Goal: Transaction & Acquisition: Purchase product/service

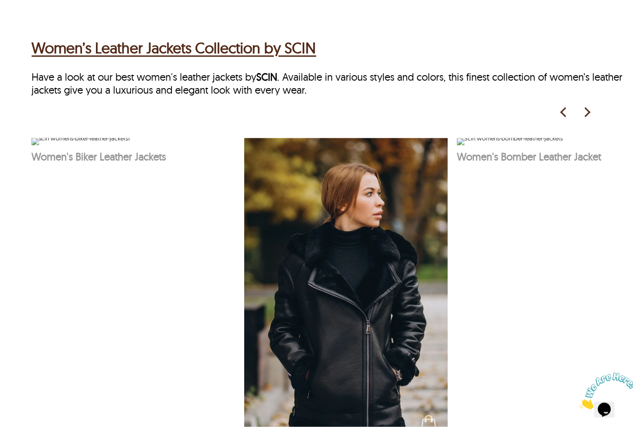
scroll to position [451, 0]
click at [381, 360] on img at bounding box center [346, 291] width 204 height 306
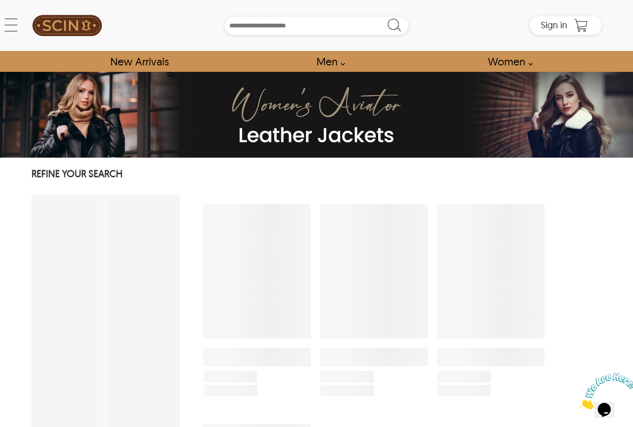
select select "********"
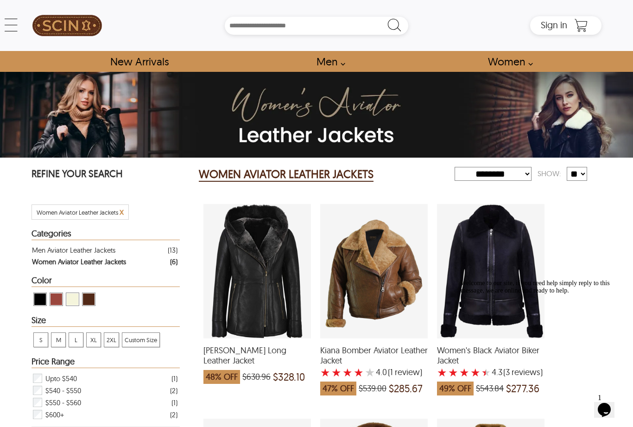
click at [379, 322] on div "Kiana Bomber Aviator Leather Jacket with a 4 Star Rating 1 Product Review which…" at bounding box center [374, 271] width 108 height 134
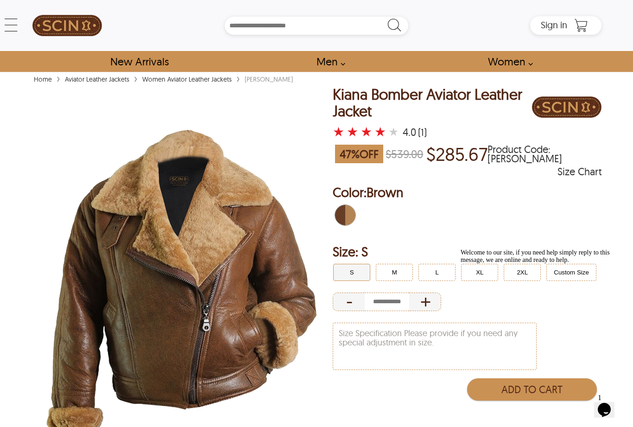
click at [12, 25] on icon at bounding box center [11, 25] width 19 height 19
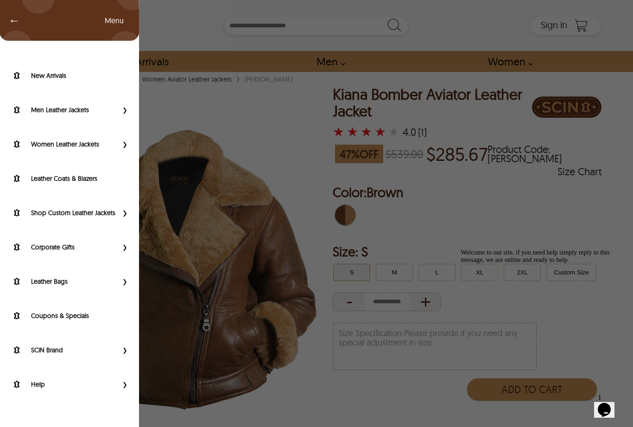
click at [254, 122] on div "← Menu New Arrivals Men Leather Jackets Aviator Leather Jackets Bomber Leather …" at bounding box center [316, 213] width 633 height 427
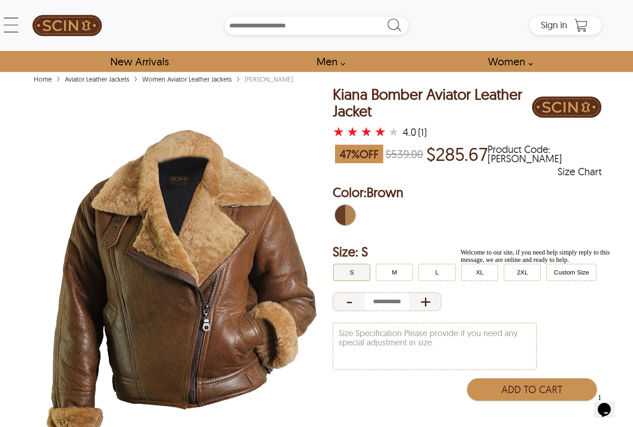
click at [576, 122] on img at bounding box center [567, 107] width 70 height 42
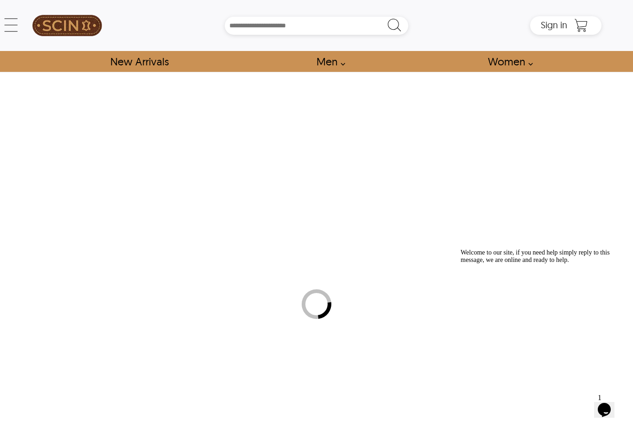
click at [576, 121] on div at bounding box center [316, 303] width 633 height 427
click at [535, 122] on div at bounding box center [316, 253] width 633 height 363
click at [536, 122] on div at bounding box center [316, 303] width 633 height 427
click at [555, 122] on div at bounding box center [316, 303] width 633 height 427
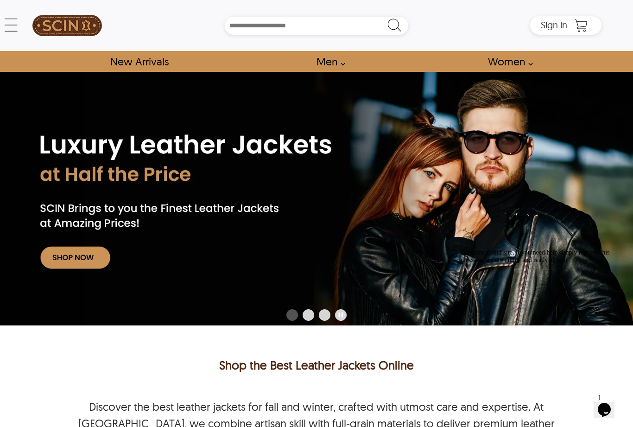
click at [570, 122] on div at bounding box center [316, 198] width 633 height 253
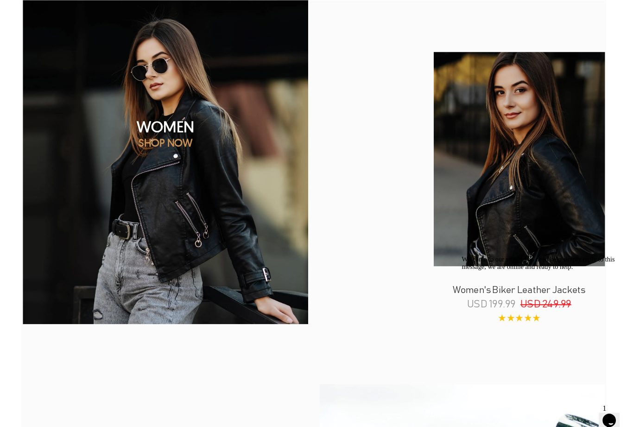
scroll to position [549, 0]
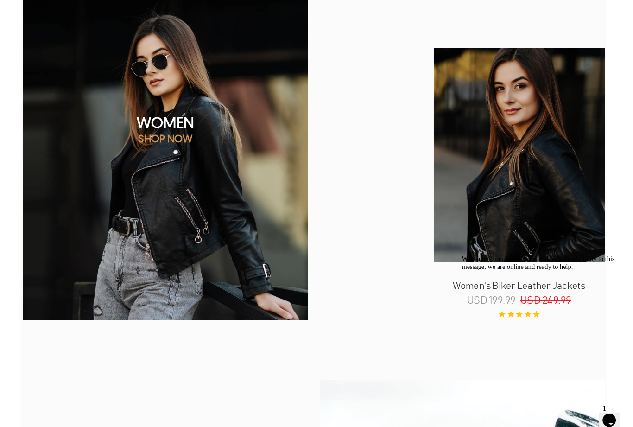
click at [543, 270] on div "Welcome to our site, if you need help simply reply to this message, we are onli…" at bounding box center [545, 262] width 167 height 15
click at [547, 269] on div "Welcome to our site, if you need help simply reply to this message, we are onli…" at bounding box center [545, 262] width 167 height 15
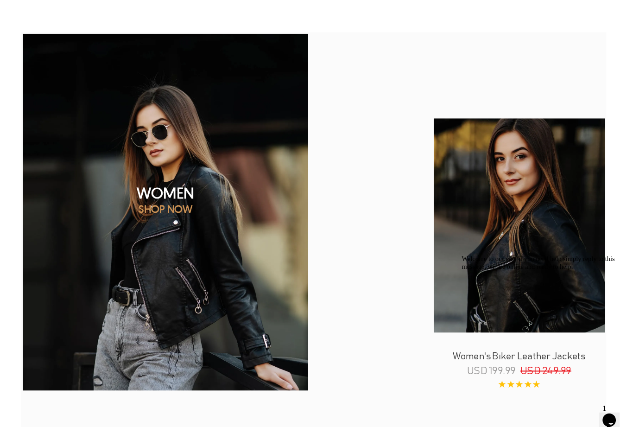
scroll to position [480, 0]
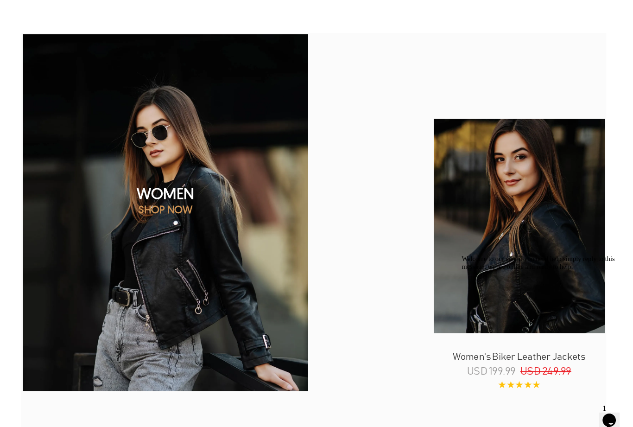
click at [498, 270] on div "Welcome to our site, if you need help simply reply to this message, we are onli…" at bounding box center [545, 262] width 167 height 15
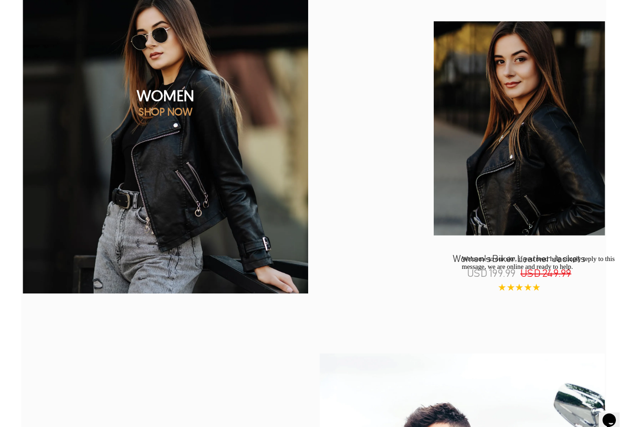
scroll to position [577, 0]
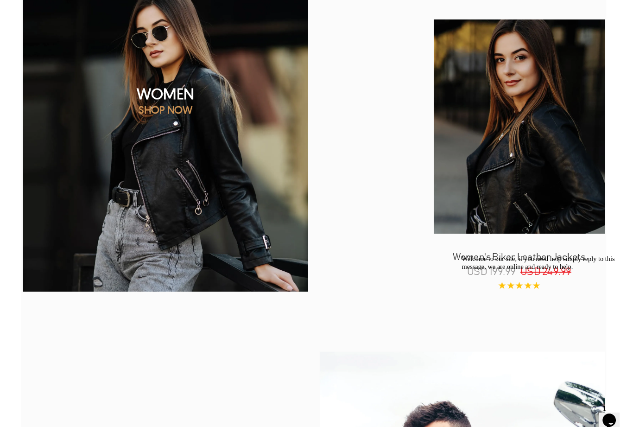
click at [536, 252] on p "Women's Biker Leather Jackets" at bounding box center [516, 250] width 167 height 9
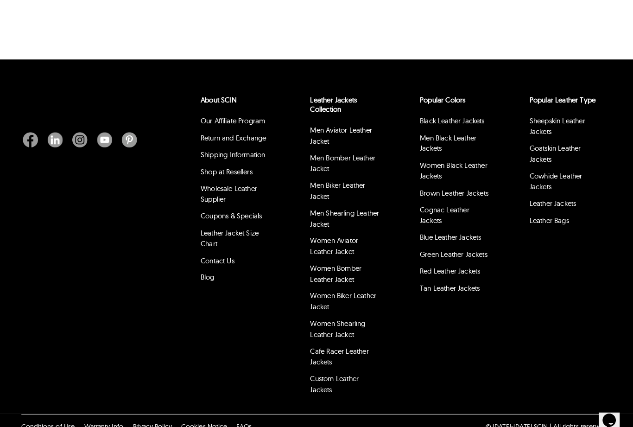
scroll to position [454, 0]
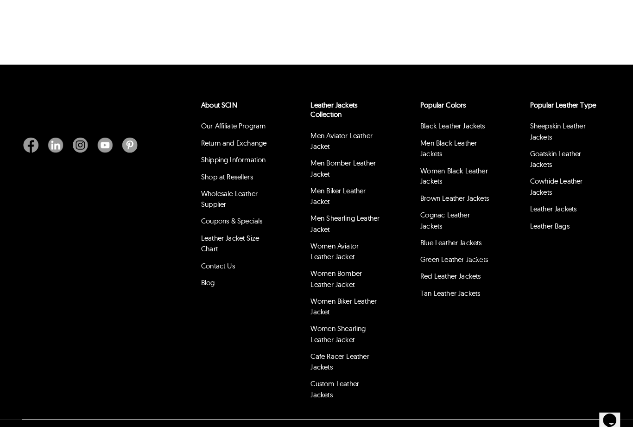
select select "********"
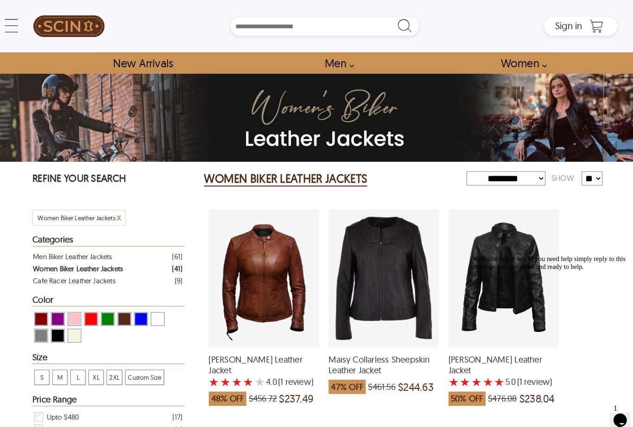
scroll to position [0, 0]
click at [149, 62] on link "New Arrivals" at bounding box center [139, 61] width 79 height 21
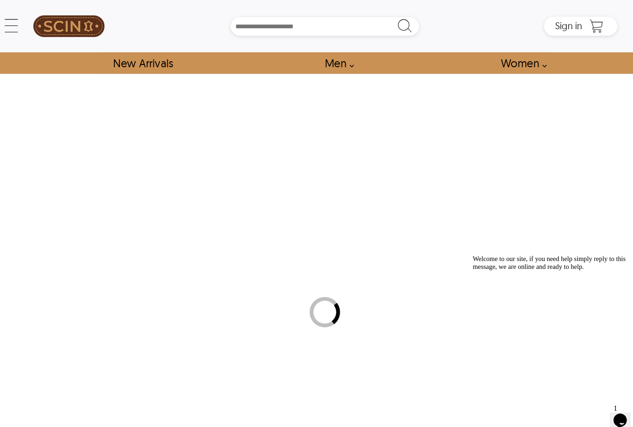
select select "********"
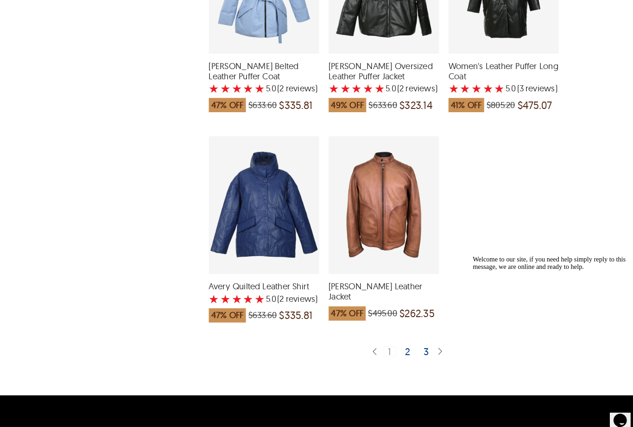
scroll to position [2219, 0]
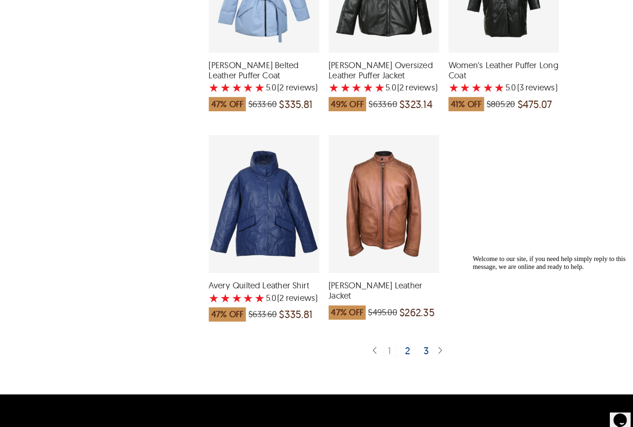
click at [394, 342] on div "2" at bounding box center [397, 341] width 13 height 9
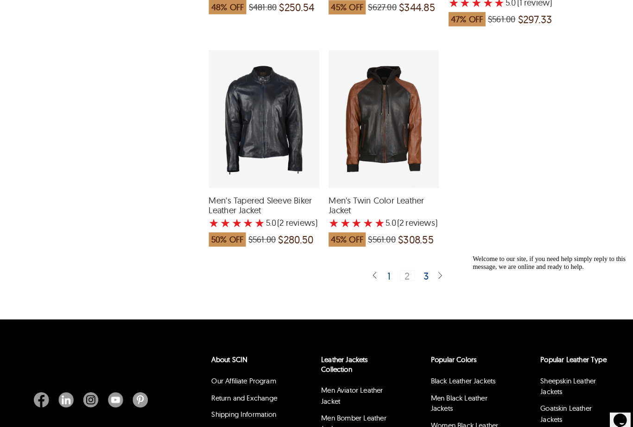
scroll to position [2280, 0]
click at [414, 264] on div "3" at bounding box center [415, 268] width 13 height 9
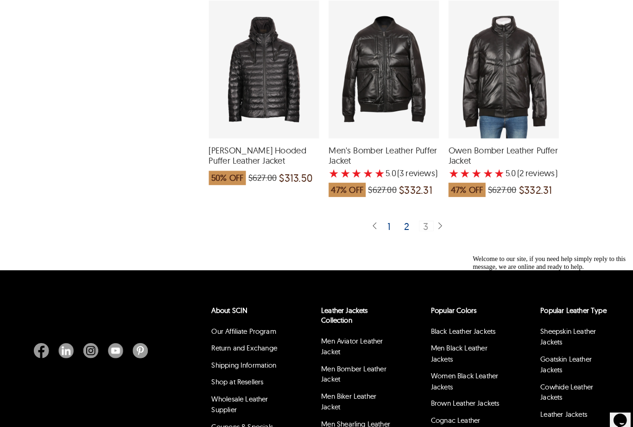
scroll to position [1478, 0]
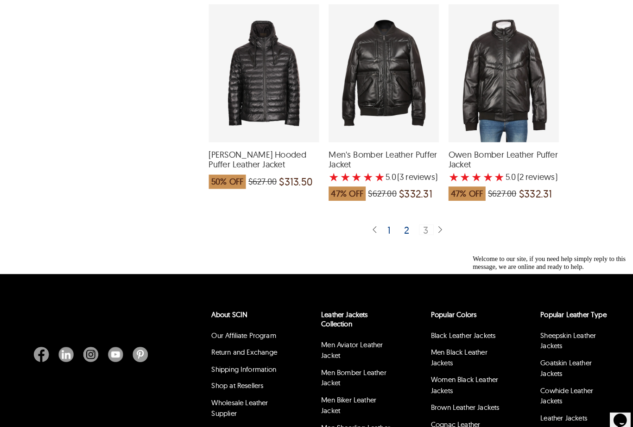
click at [429, 220] on img at bounding box center [428, 224] width 7 height 9
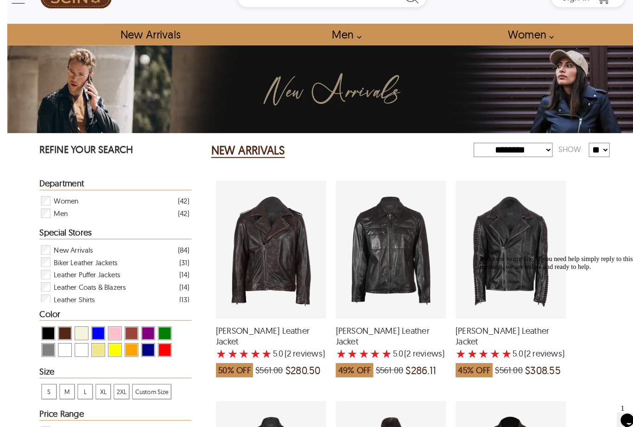
scroll to position [0, 0]
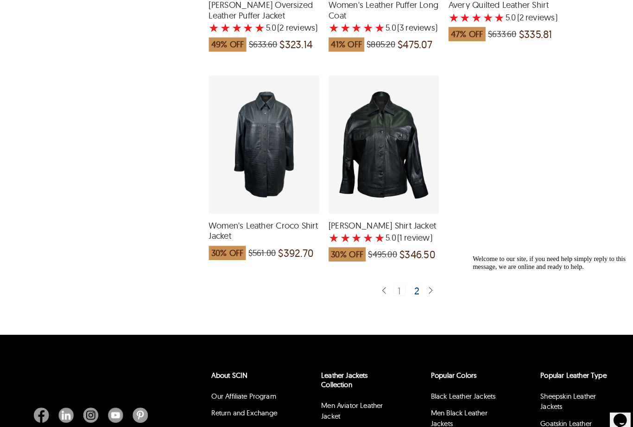
scroll to position [2267, 0]
click at [405, 282] on div "2" at bounding box center [406, 282] width 13 height 9
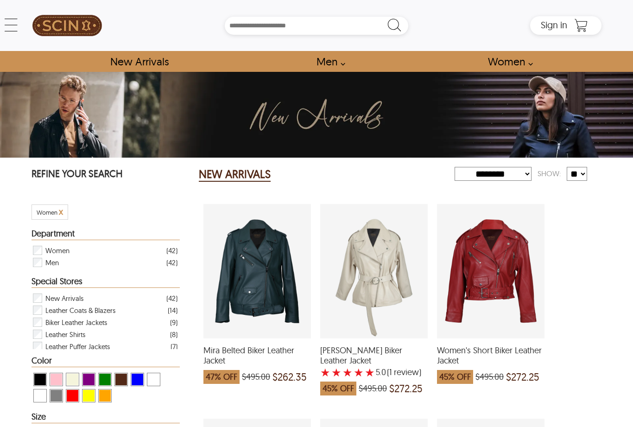
select select "********"
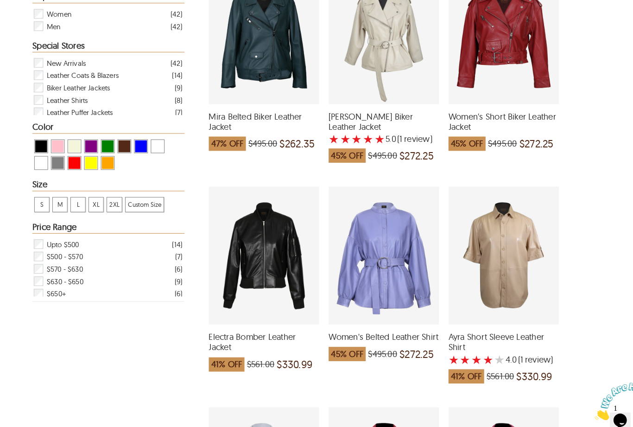
scroll to position [237, 0]
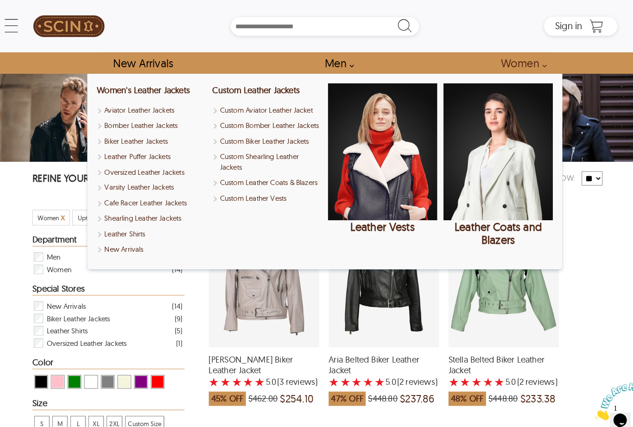
click at [528, 57] on link "Women" at bounding box center [507, 61] width 61 height 21
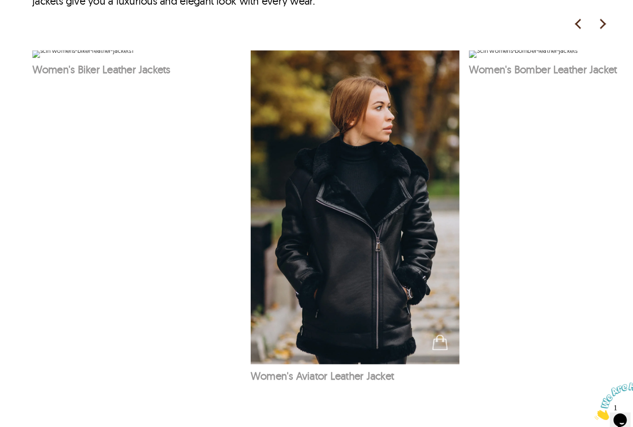
scroll to position [542, 0]
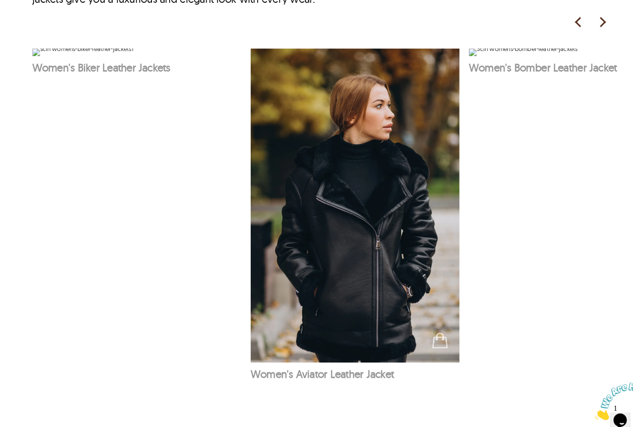
click at [381, 293] on img at bounding box center [346, 200] width 204 height 306
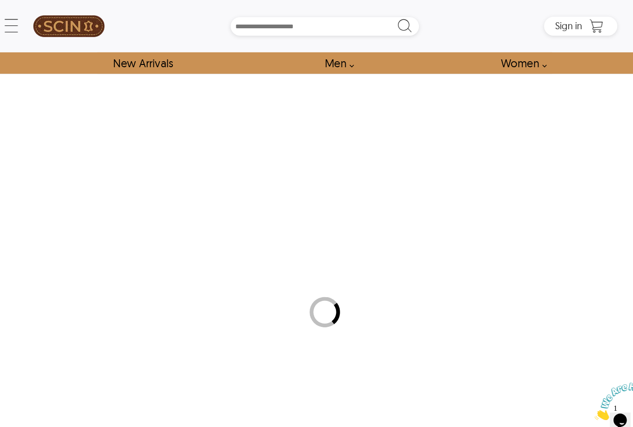
select select "********"
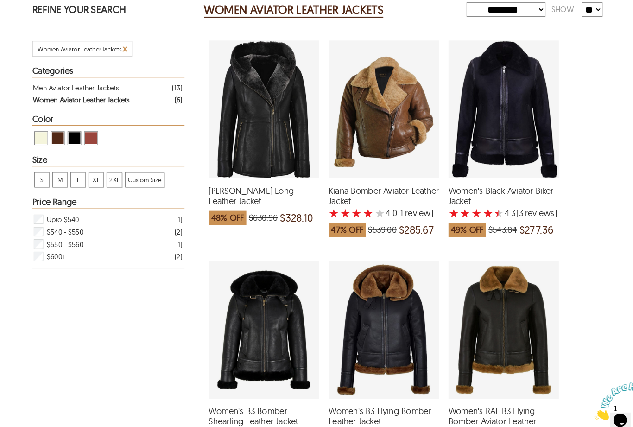
scroll to position [113, 0]
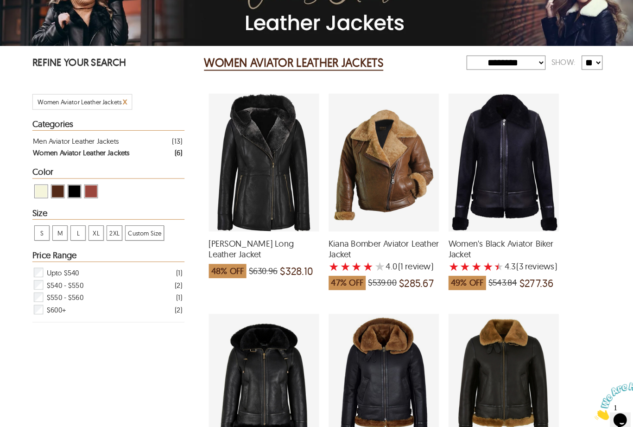
click at [401, 208] on div "Kiana Bomber Aviator Leather Jacket with a 4 Star Rating 1 Product Review which…" at bounding box center [374, 158] width 108 height 134
